Goal: Information Seeking & Learning: Learn about a topic

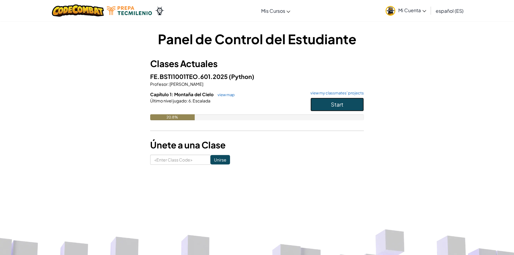
click at [337, 102] on span "Start" at bounding box center [337, 104] width 12 height 7
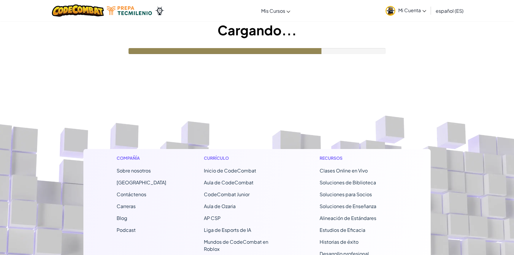
drag, startPoint x: 406, startPoint y: 8, endPoint x: 404, endPoint y: 4, distance: 5.0
click at [406, 8] on span "Mi Cuenta" at bounding box center [413, 10] width 28 height 6
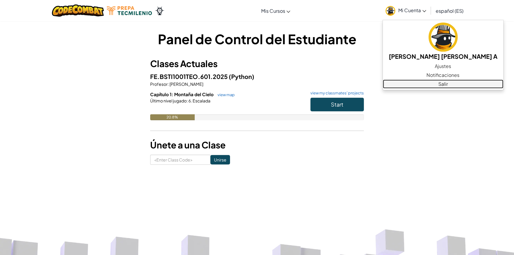
click at [422, 81] on link "Salir" at bounding box center [443, 84] width 121 height 9
